Goal: Task Accomplishment & Management: Manage account settings

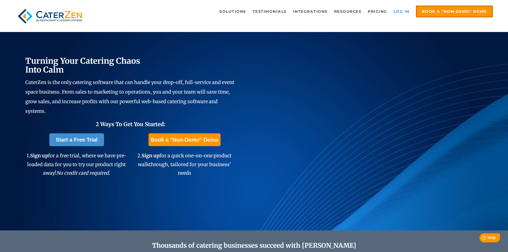
click at [407, 8] on link "Log in" at bounding box center [401, 11] width 21 height 11
click at [398, 9] on link "Log in" at bounding box center [401, 11] width 21 height 11
click at [401, 9] on link "Log in" at bounding box center [401, 11] width 21 height 11
